Goal: Task Accomplishment & Management: Manage account settings

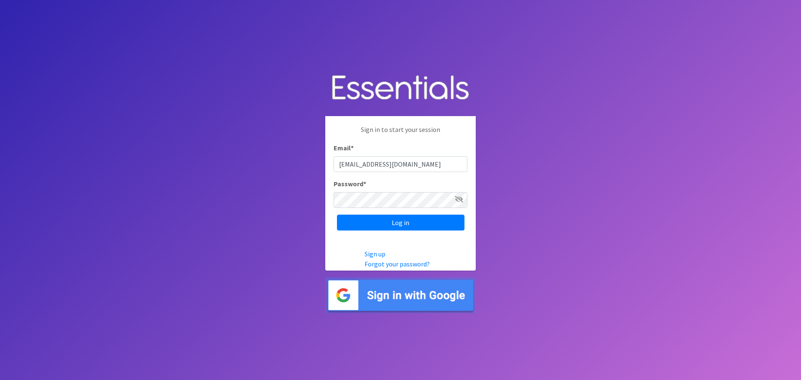
type input "[EMAIL_ADDRESS][DOMAIN_NAME]"
click at [311, 213] on body "Sign in to start your session Email * [EMAIL_ADDRESS][DOMAIN_NAME] Password * L…" at bounding box center [400, 190] width 801 height 380
click at [350, 228] on input "Log in" at bounding box center [400, 223] width 127 height 16
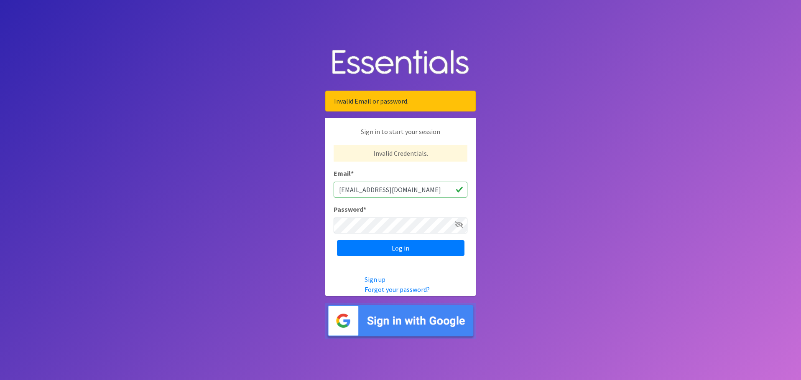
click at [521, 152] on body "Invalid Email or password. Sign in to start your session Invalid Credentials. E…" at bounding box center [400, 190] width 801 height 380
click at [431, 184] on div "Email * org_admin1@example.com" at bounding box center [400, 182] width 134 height 29
click at [430, 192] on input "[EMAIL_ADDRESS][DOMAIN_NAME]" at bounding box center [400, 190] width 134 height 16
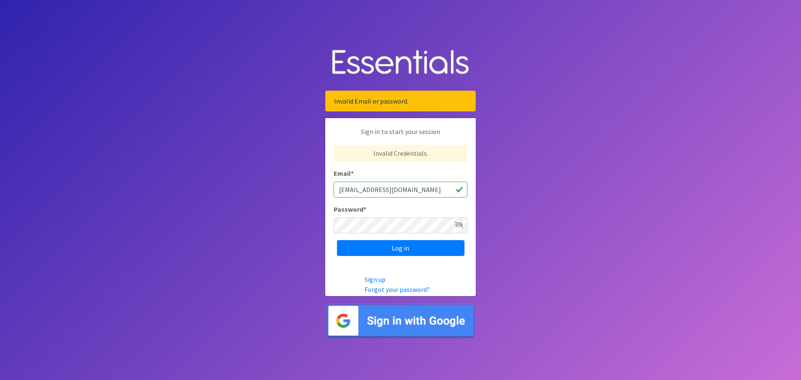
click at [430, 192] on input "[EMAIL_ADDRESS][DOMAIN_NAME]" at bounding box center [400, 190] width 134 height 16
click at [483, 189] on body "Invalid Email or password. Sign in to start your session Invalid Credentials. E…" at bounding box center [400, 190] width 801 height 380
